Goal: Information Seeking & Learning: Learn about a topic

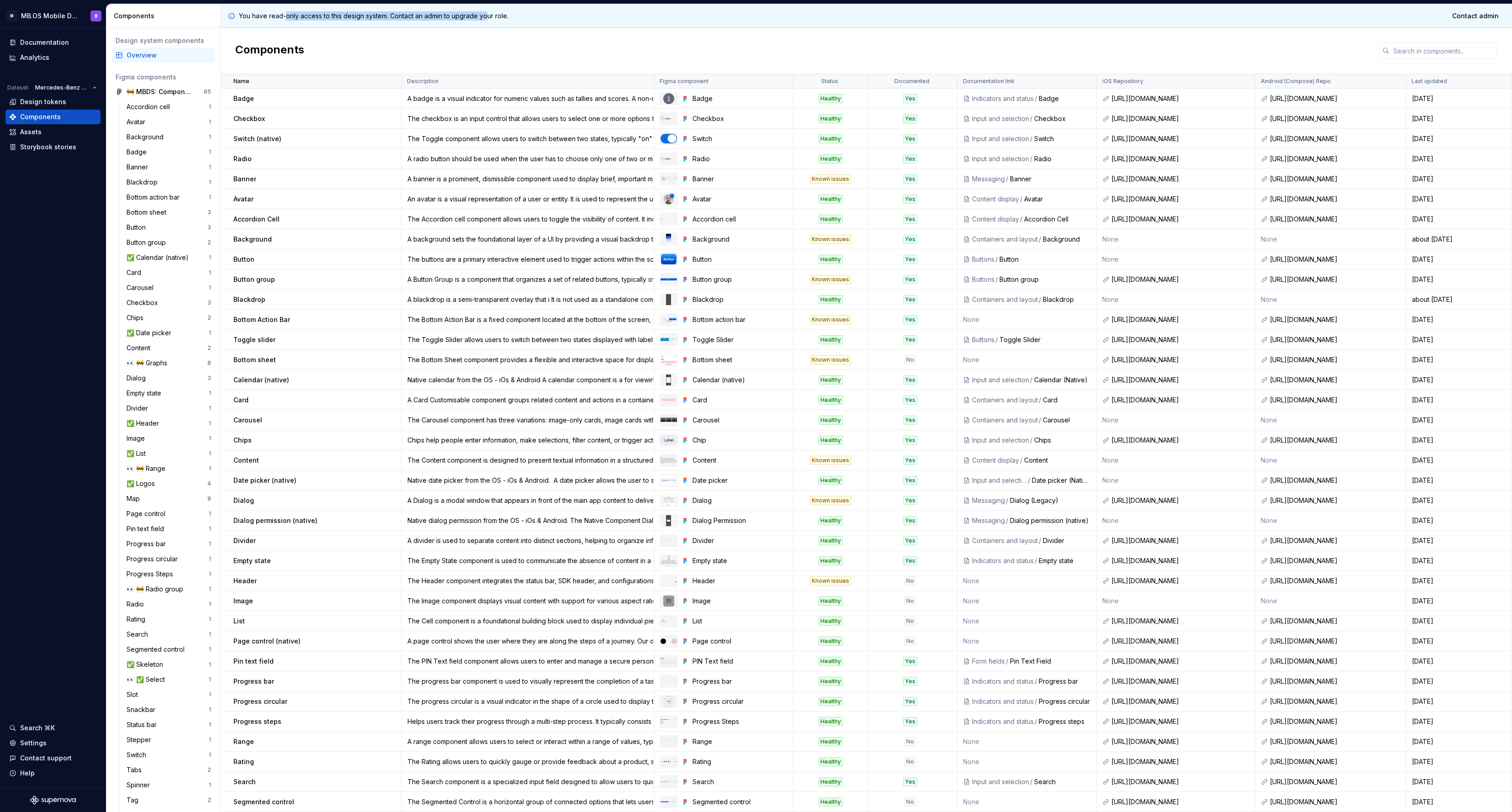
drag, startPoint x: 285, startPoint y: 16, endPoint x: 488, endPoint y: 17, distance: 203.0
click at [488, 17] on p "You have read-only access to this design system. Contact an admin to upgrade yo…" at bounding box center [373, 16] width 269 height 9
click at [158, 166] on div "Banner" at bounding box center [168, 167] width 82 height 9
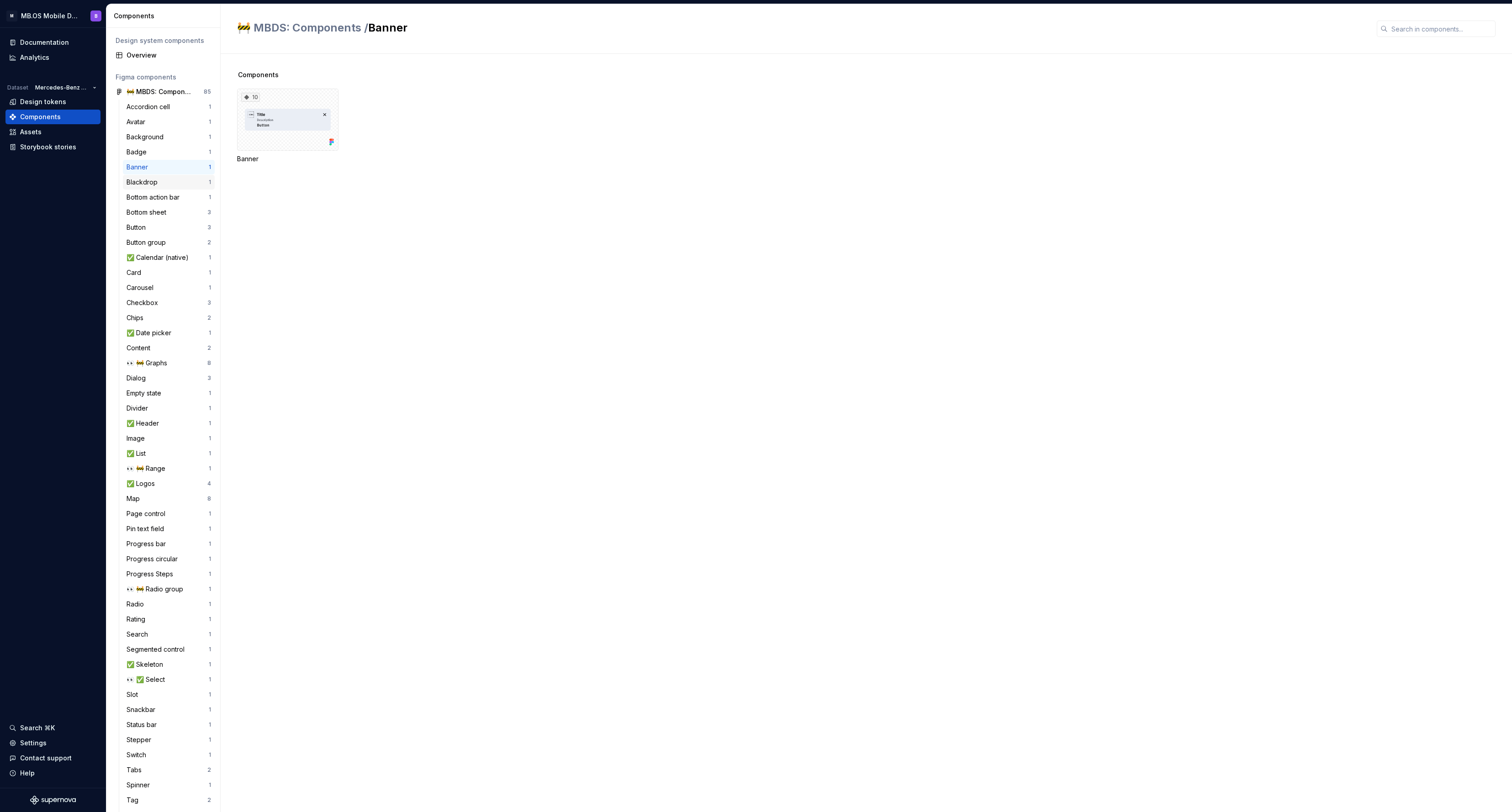
click at [157, 180] on div "Blackdrop" at bounding box center [144, 182] width 35 height 9
click at [295, 127] on div at bounding box center [288, 120] width 102 height 62
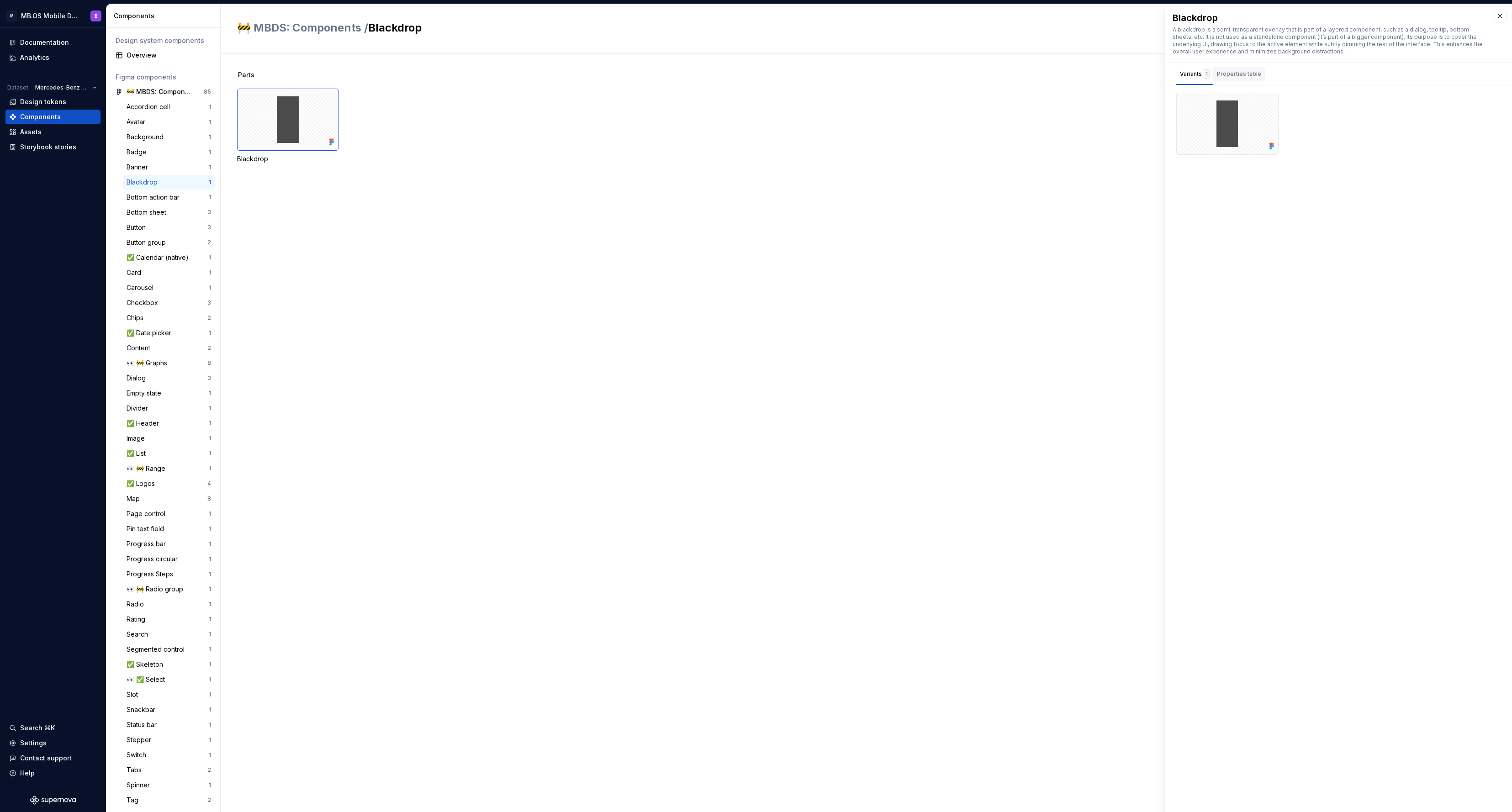
click at [1244, 75] on div "Properties table" at bounding box center [1238, 74] width 44 height 9
click at [1190, 75] on div "Variants 1" at bounding box center [1194, 74] width 30 height 9
click at [140, 255] on div "✅ Calendar (native)" at bounding box center [160, 258] width 66 height 9
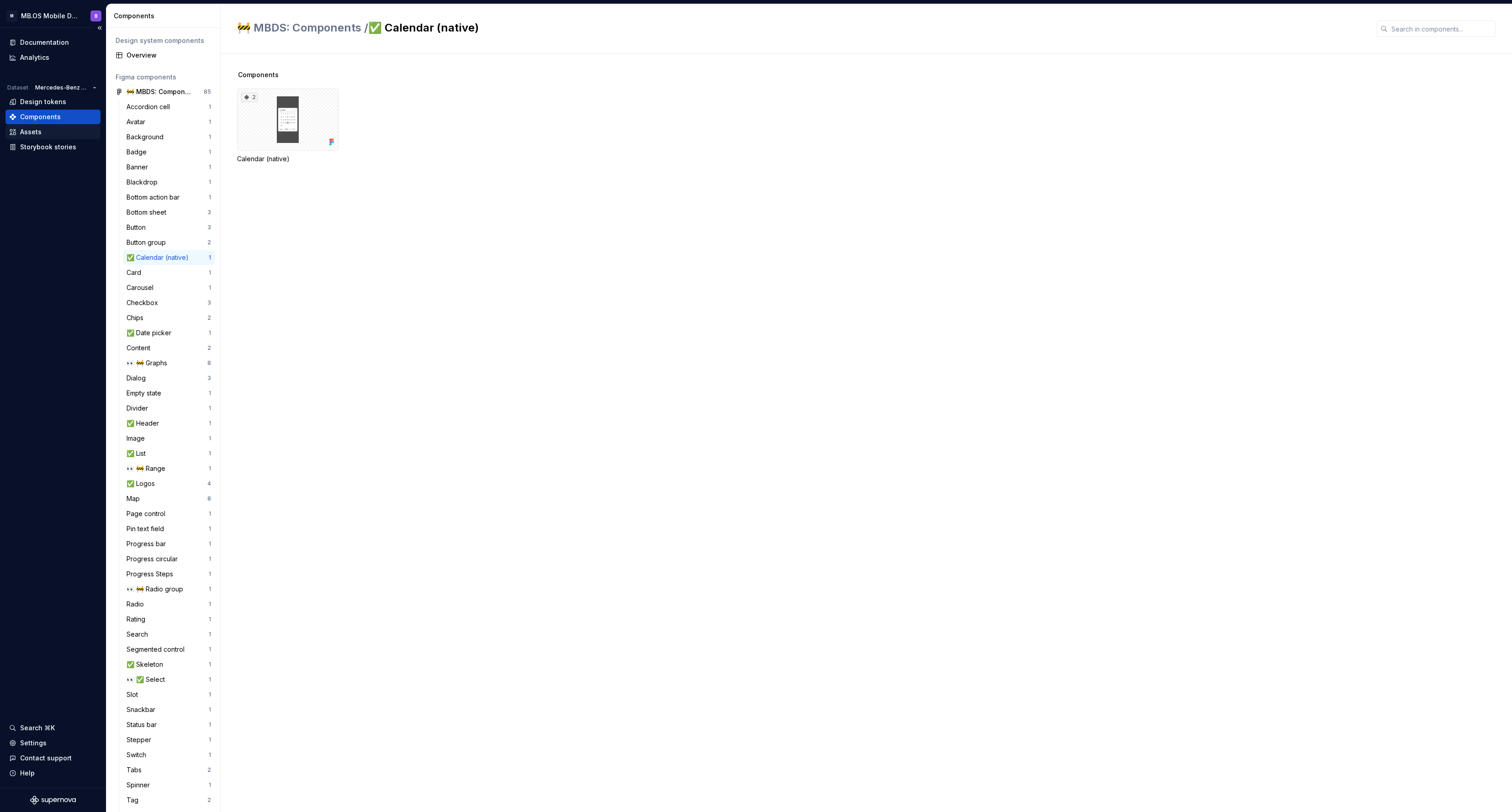
click at [42, 134] on div "Assets" at bounding box center [53, 132] width 87 height 9
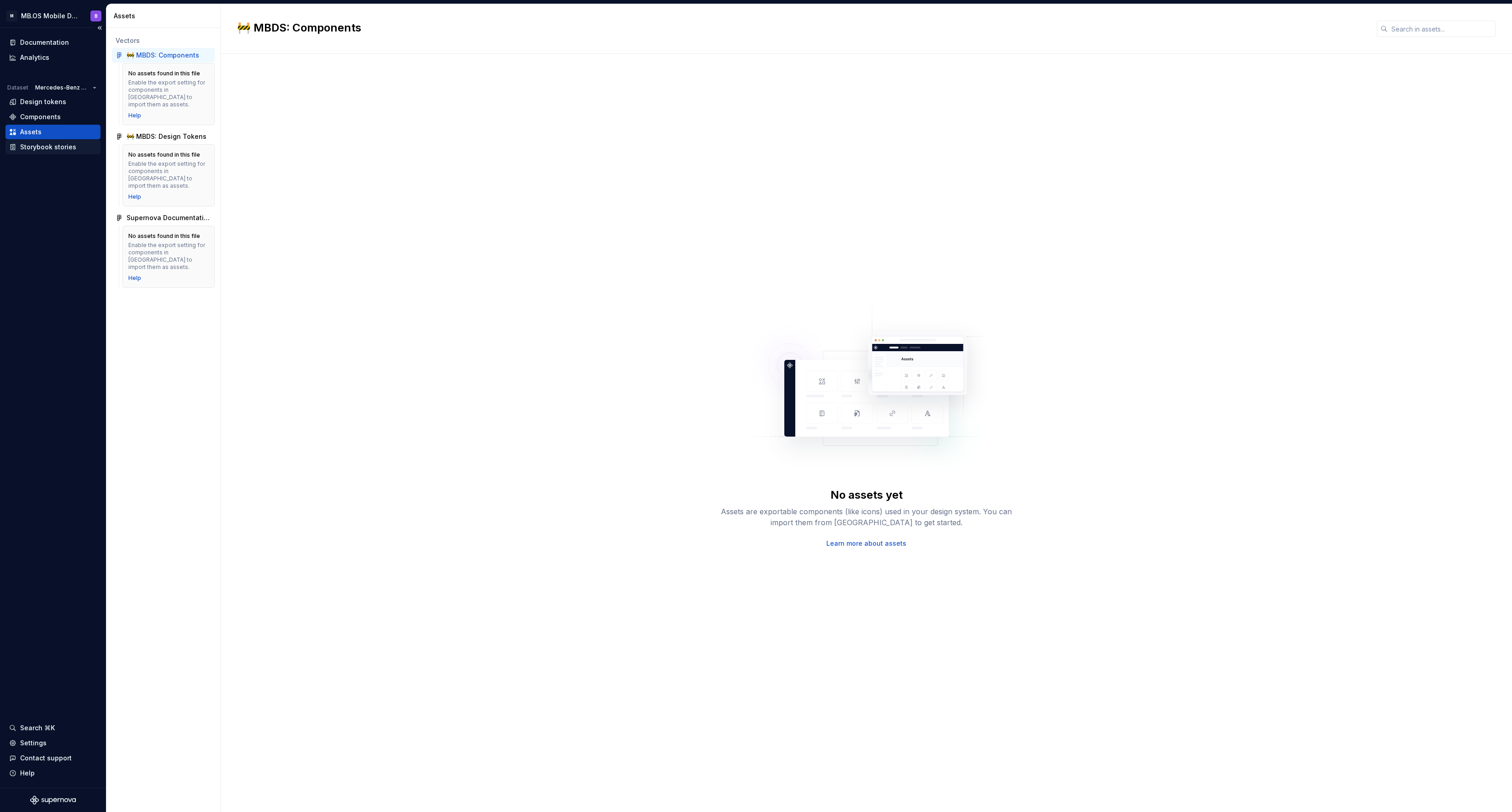
click at [42, 145] on div "Storybook stories" at bounding box center [48, 147] width 56 height 9
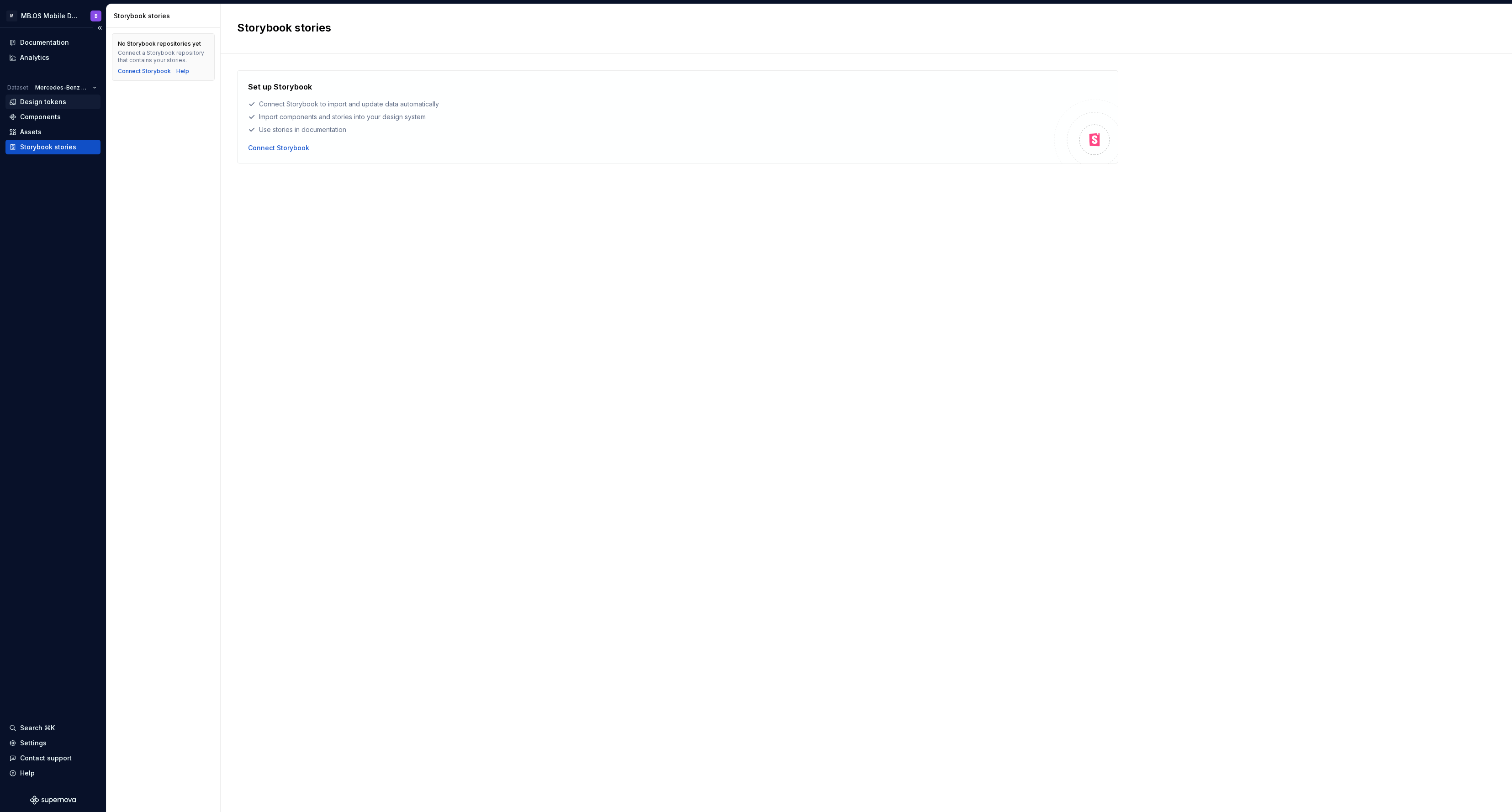
click at [51, 104] on div "Design tokens" at bounding box center [43, 102] width 46 height 9
